Goal: Information Seeking & Learning: Understand process/instructions

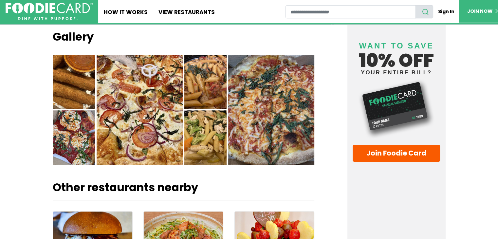
scroll to position [571, 0]
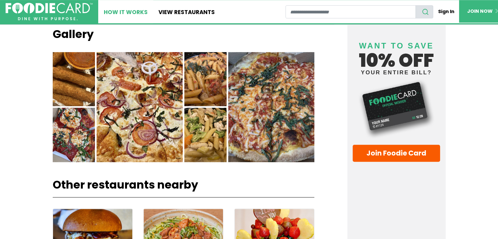
click at [131, 8] on link "How It Works" at bounding box center [125, 11] width 55 height 23
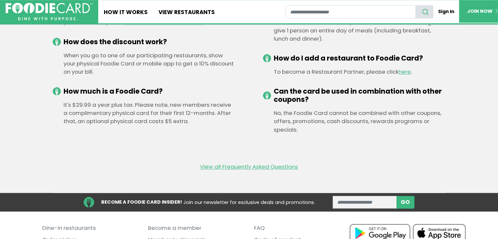
scroll to position [981, 0]
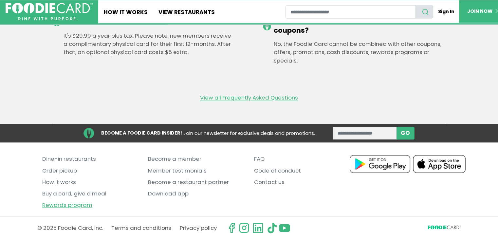
click at [90, 203] on link "Rewards program" at bounding box center [90, 205] width 96 height 11
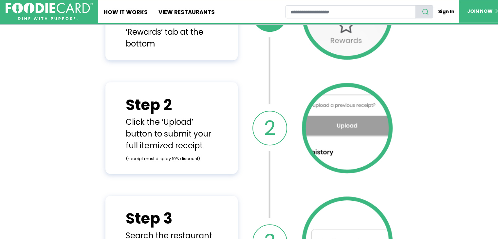
scroll to position [357, 0]
